Goal: Task Accomplishment & Management: Manage account settings

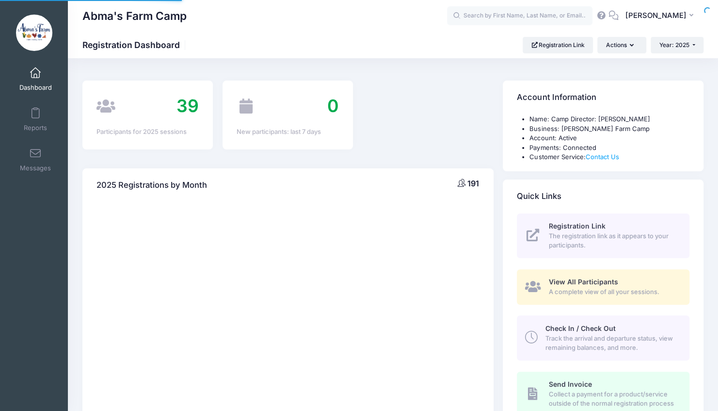
select select
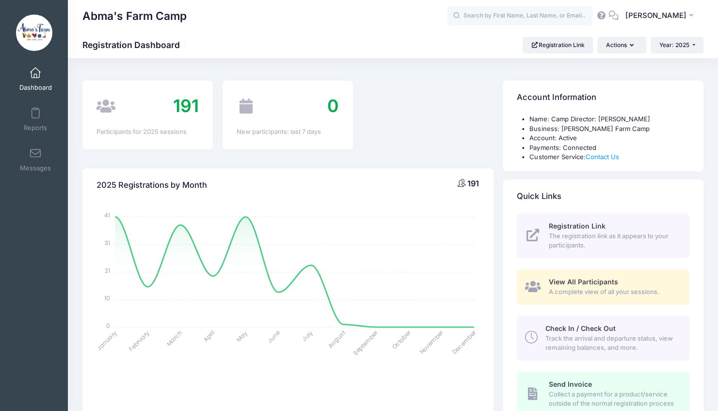
click at [548, 329] on span "Check In / Check Out" at bounding box center [580, 328] width 70 height 8
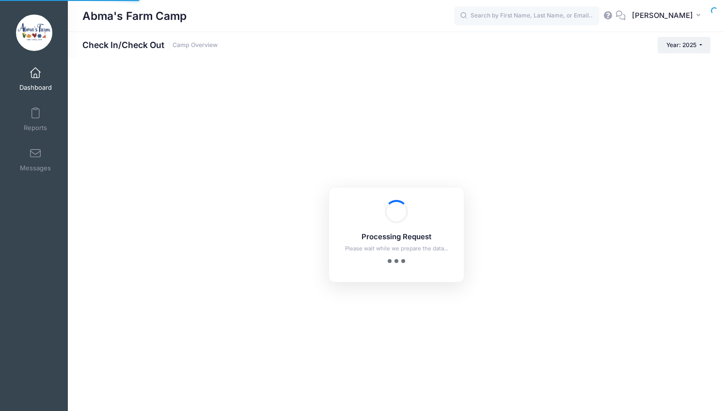
checkbox input "true"
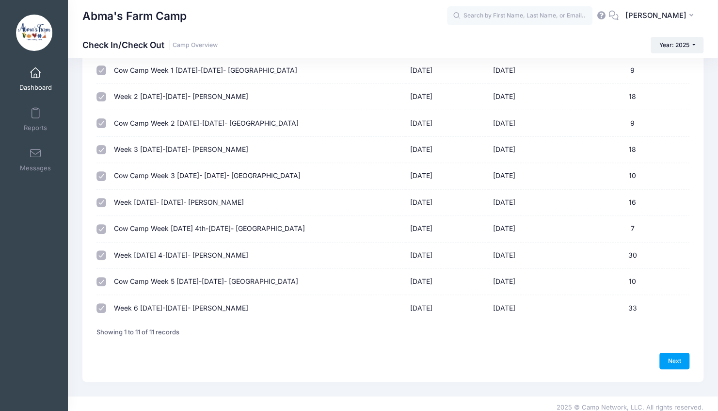
scroll to position [110, 0]
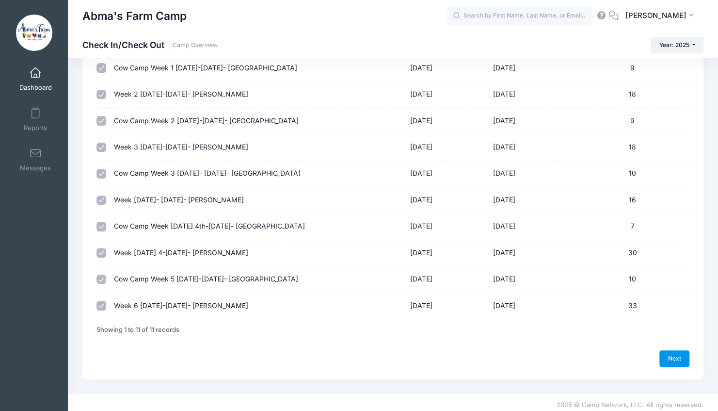
click at [674, 359] on link "Next" at bounding box center [674, 358] width 30 height 16
select select "10"
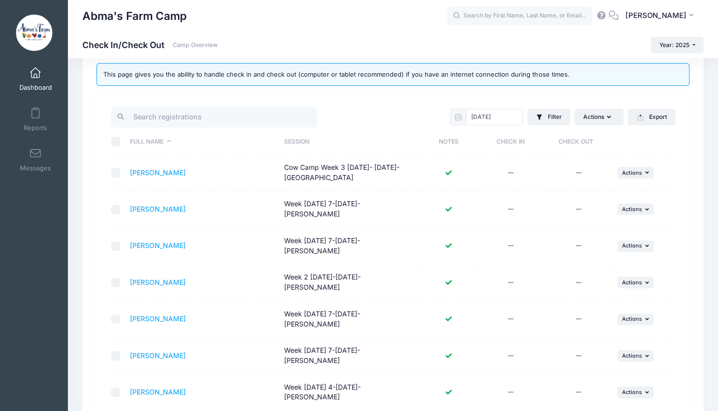
scroll to position [42, 0]
click at [289, 138] on th "Session" at bounding box center [349, 143] width 141 height 26
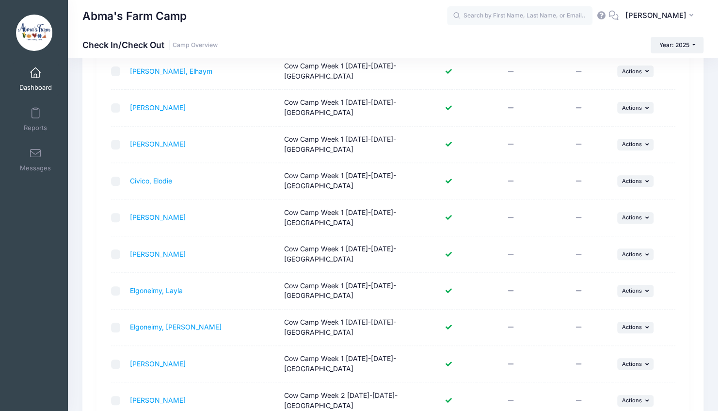
scroll to position [268, 0]
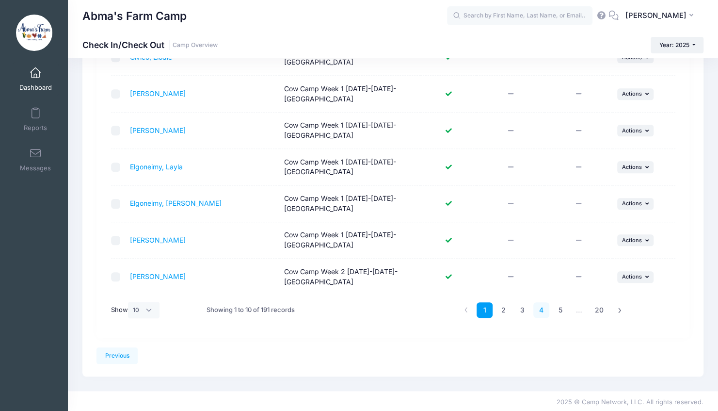
click at [542, 307] on link "4" at bounding box center [541, 310] width 16 height 16
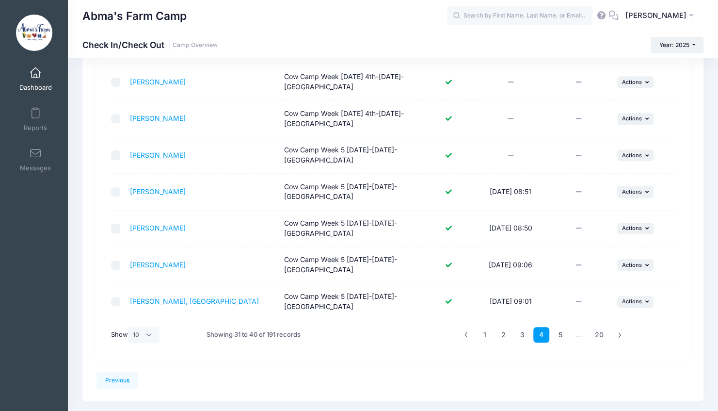
scroll to position [243, 0]
click at [560, 328] on link "5" at bounding box center [560, 335] width 16 height 16
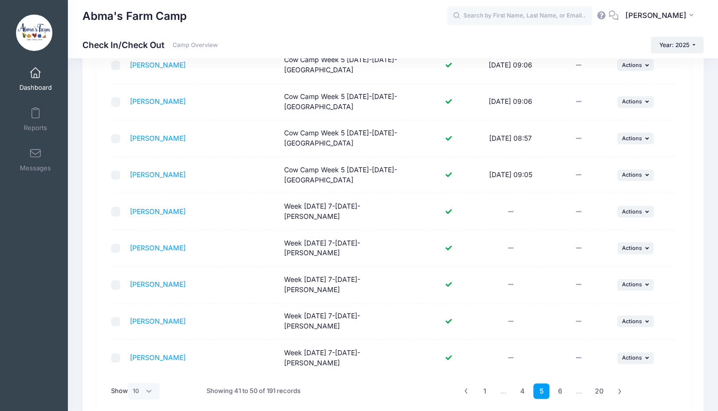
scroll to position [188, 0]
click at [528, 382] on link "4" at bounding box center [522, 390] width 16 height 16
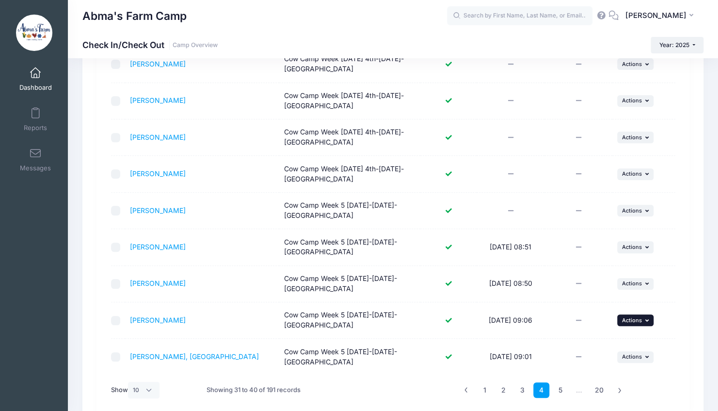
click at [633, 319] on span "Actions" at bounding box center [632, 320] width 20 height 7
click at [603, 337] on link "Check Out" at bounding box center [605, 339] width 88 height 18
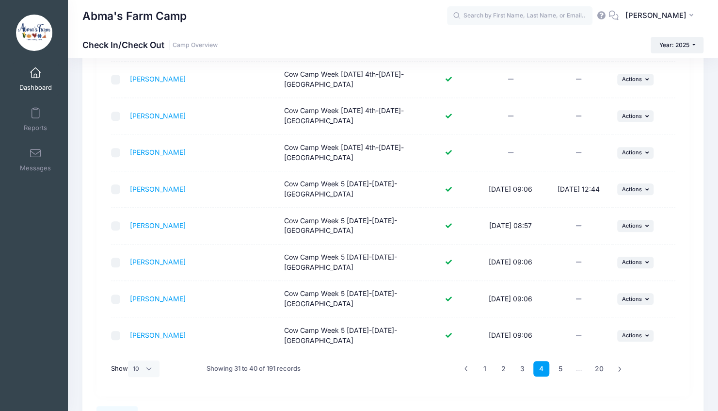
scroll to position [256, 0]
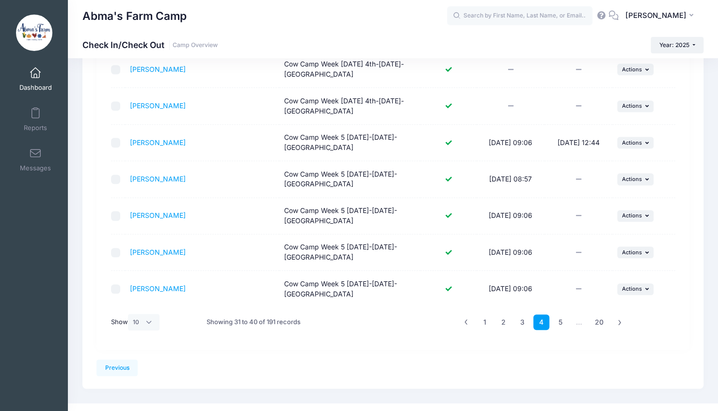
click at [538, 265] on td "08/14/2025 09:06" at bounding box center [510, 252] width 68 height 36
click at [554, 325] on link "5" at bounding box center [560, 322] width 16 height 16
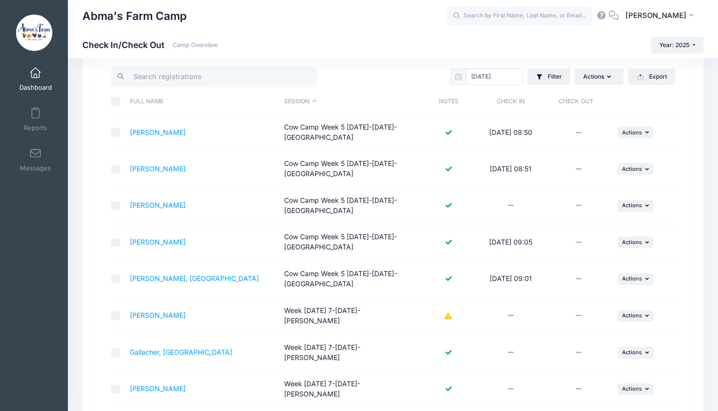
scroll to position [80, 0]
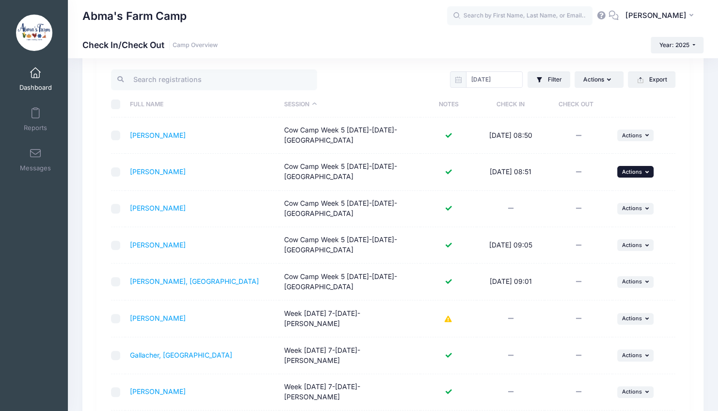
click at [635, 172] on span "Actions" at bounding box center [632, 171] width 20 height 7
click at [595, 195] on link "Check Out" at bounding box center [605, 192] width 88 height 18
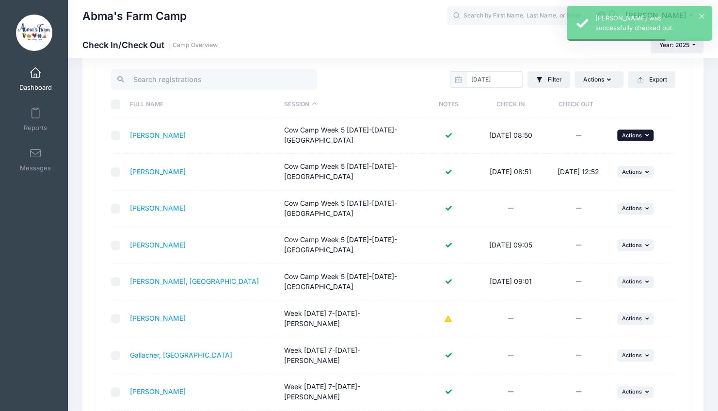
click at [625, 135] on span "Actions" at bounding box center [632, 135] width 20 height 7
click at [595, 157] on link "Check Out" at bounding box center [605, 155] width 88 height 18
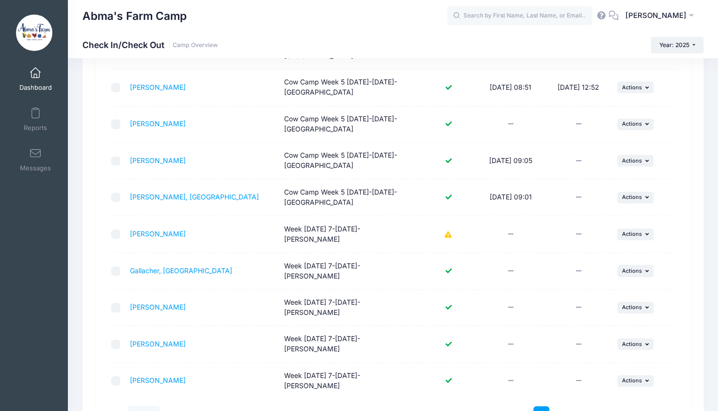
scroll to position [168, 0]
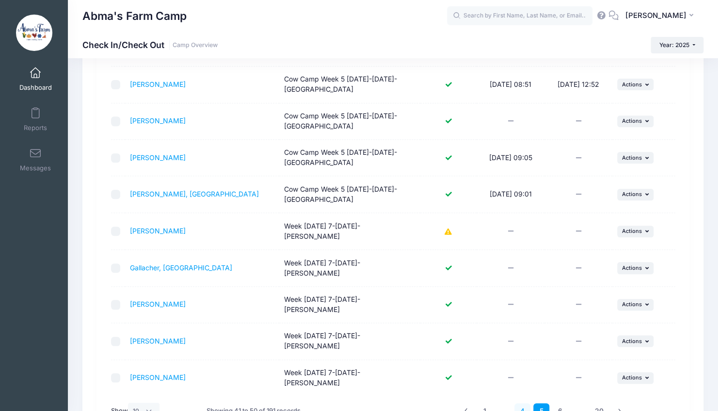
click at [521, 403] on link "4" at bounding box center [522, 411] width 16 height 16
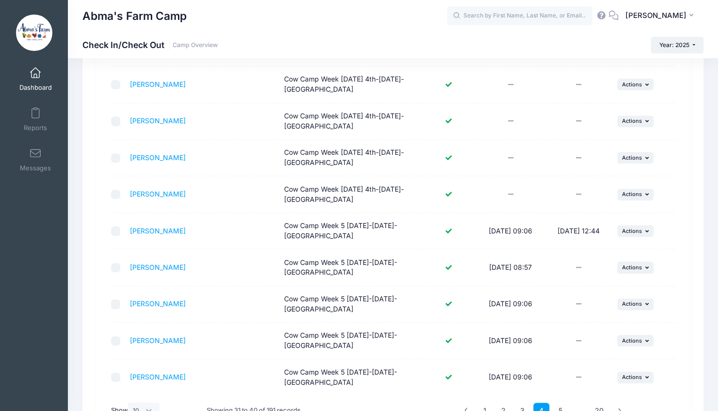
scroll to position [173, 0]
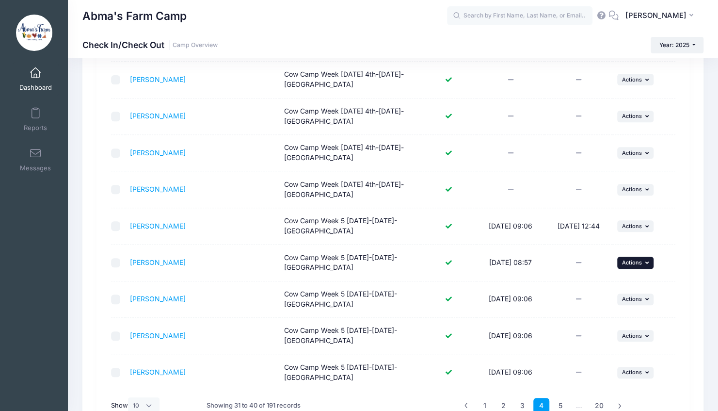
click at [635, 262] on span "Actions" at bounding box center [632, 262] width 20 height 7
click at [588, 288] on link "Check Out" at bounding box center [605, 281] width 88 height 18
click at [628, 298] on span "Actions" at bounding box center [632, 298] width 20 height 7
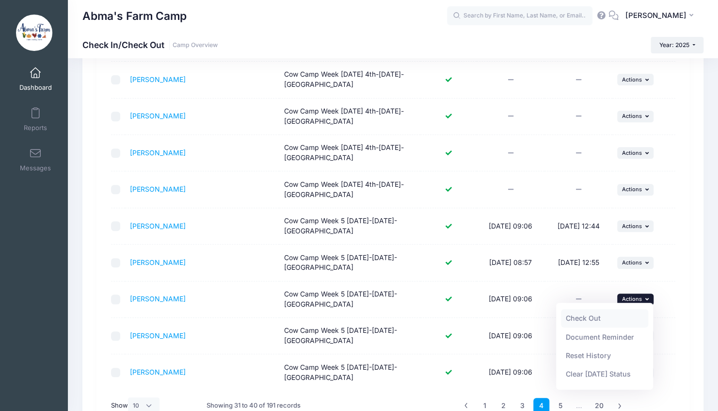
click at [603, 323] on link "Check Out" at bounding box center [605, 318] width 88 height 18
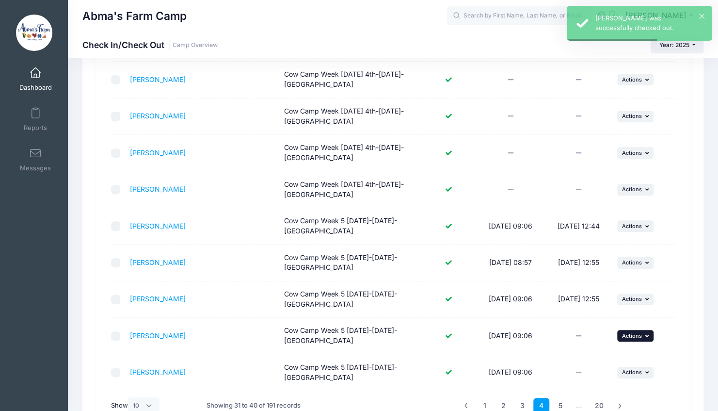
click at [635, 333] on span "Actions" at bounding box center [632, 335] width 20 height 7
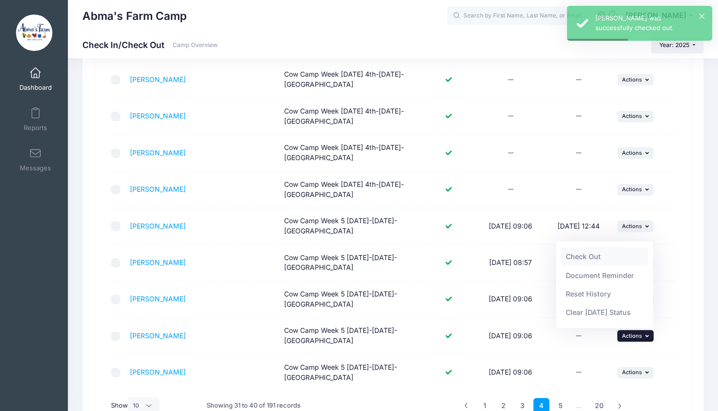
click at [622, 256] on link "Check Out" at bounding box center [605, 256] width 88 height 18
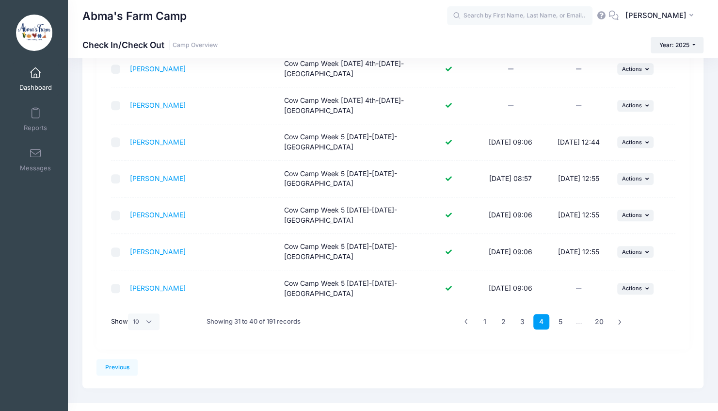
scroll to position [257, 0]
click at [557, 319] on link "5" at bounding box center [560, 321] width 16 height 16
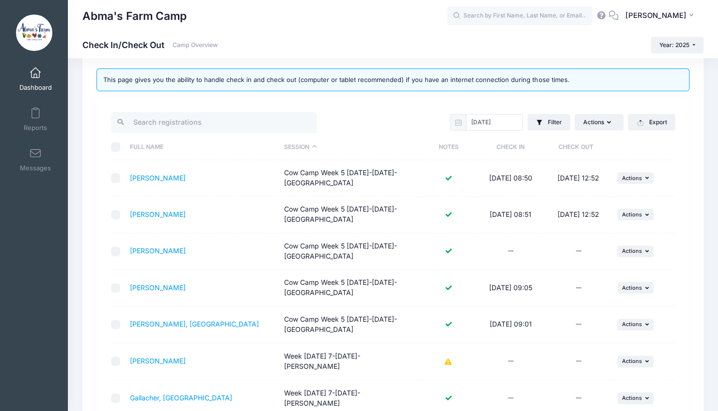
scroll to position [36, 0]
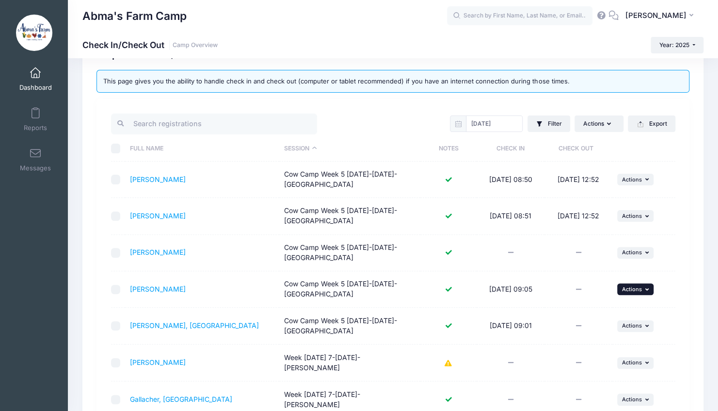
click at [622, 286] on span "Actions" at bounding box center [632, 289] width 20 height 7
click at [603, 307] on link "Check Out" at bounding box center [605, 309] width 88 height 18
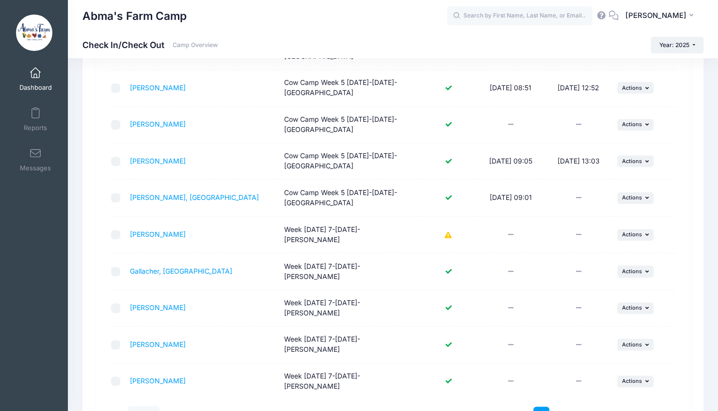
scroll to position [179, 0]
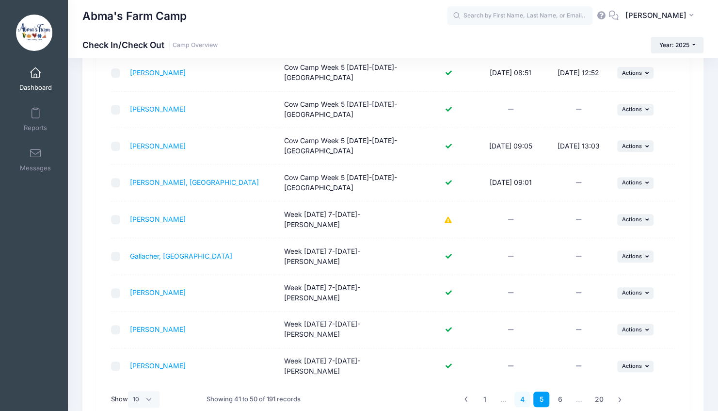
click at [516, 391] on link "4" at bounding box center [522, 399] width 16 height 16
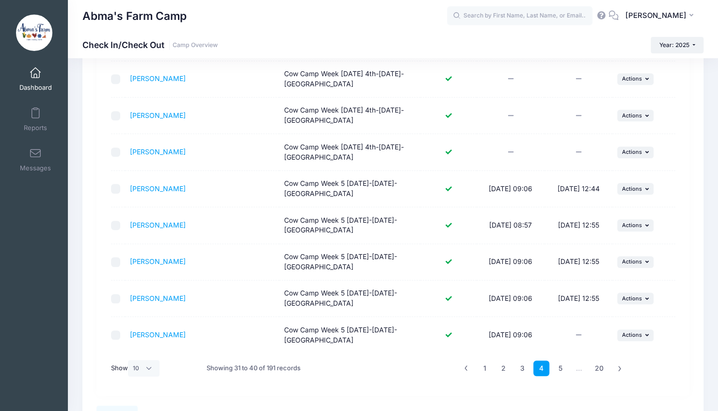
scroll to position [210, 0]
click at [622, 331] on span "Actions" at bounding box center [632, 334] width 20 height 7
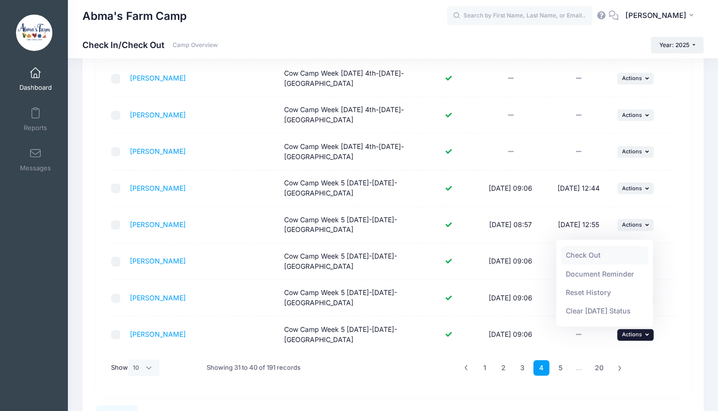
click at [601, 253] on link "Check Out" at bounding box center [605, 255] width 88 height 18
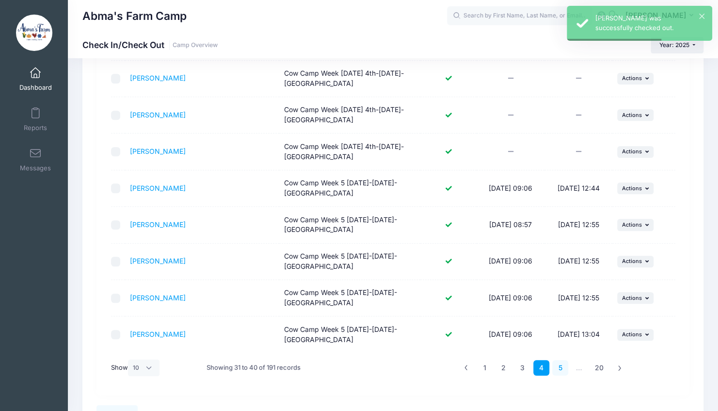
click at [560, 365] on link "5" at bounding box center [560, 368] width 16 height 16
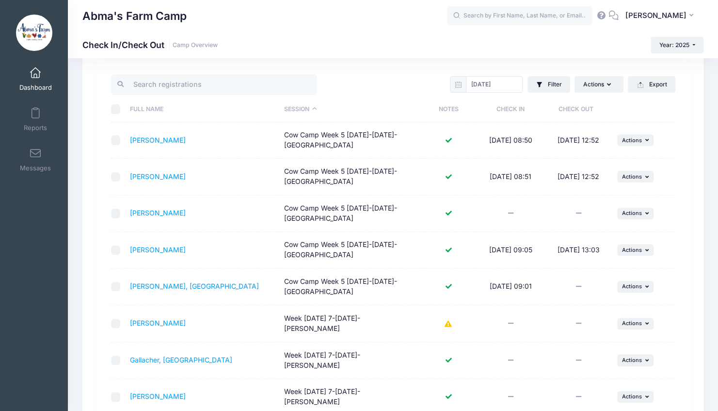
scroll to position [75, 0]
click at [630, 288] on span "Actions" at bounding box center [632, 286] width 20 height 7
click at [600, 301] on link "Check Out" at bounding box center [605, 306] width 88 height 18
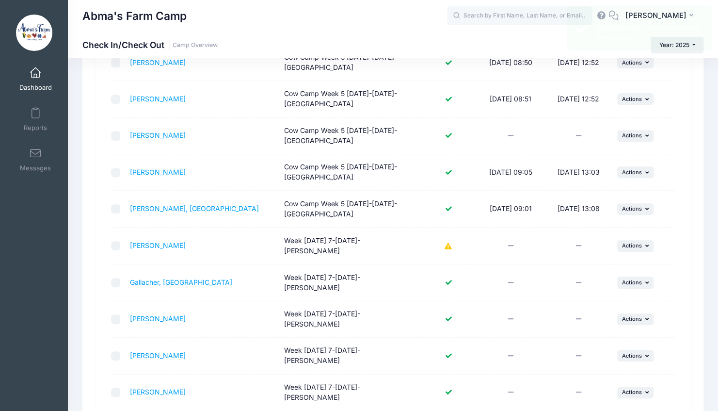
scroll to position [154, 0]
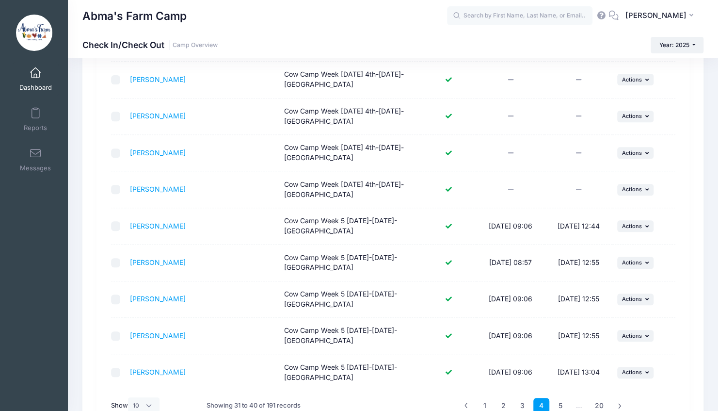
scroll to position [172, 0]
